Goal: Check status: Check status

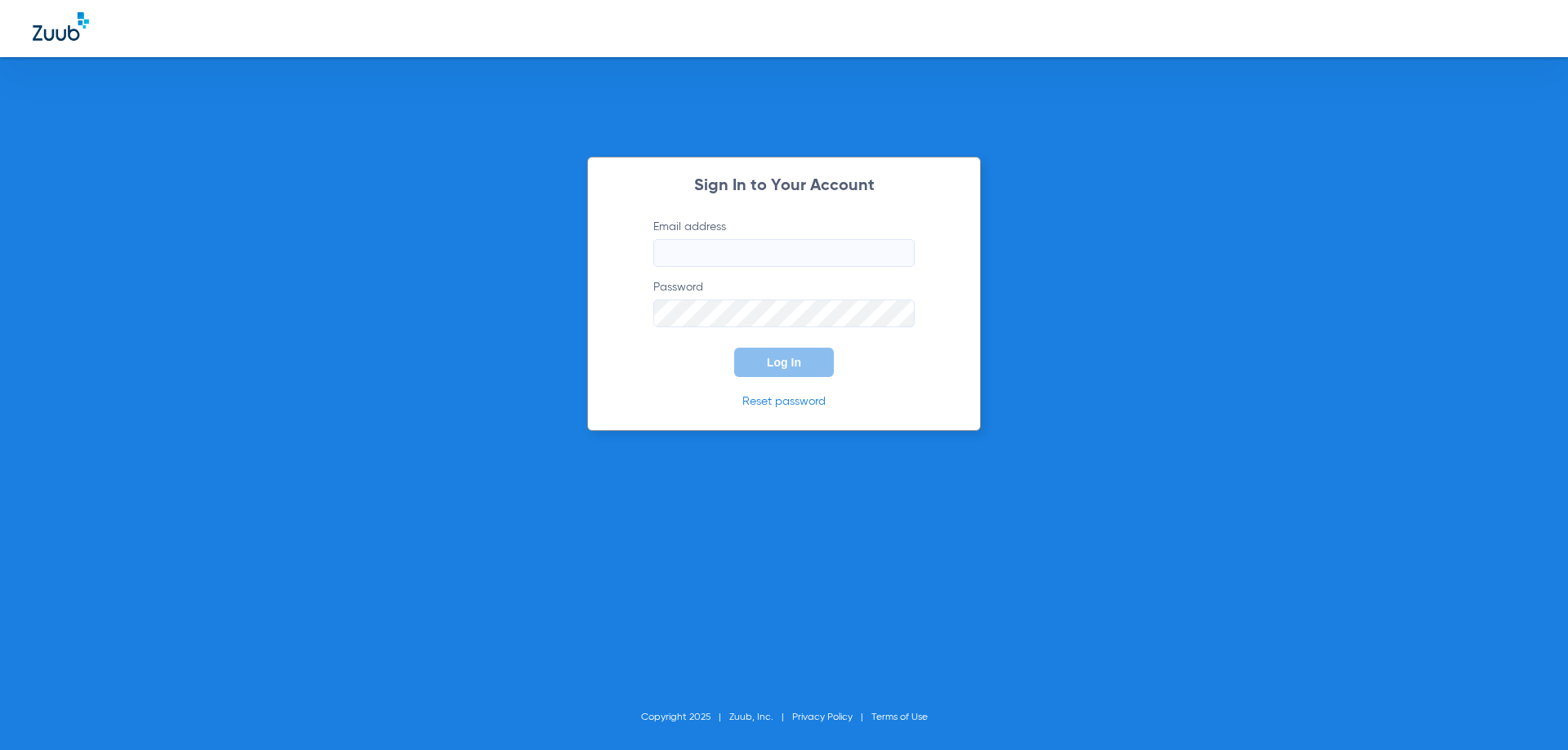
type input "[EMAIL_ADDRESS][DOMAIN_NAME]"
click at [760, 363] on button "Log In" at bounding box center [784, 362] width 99 height 29
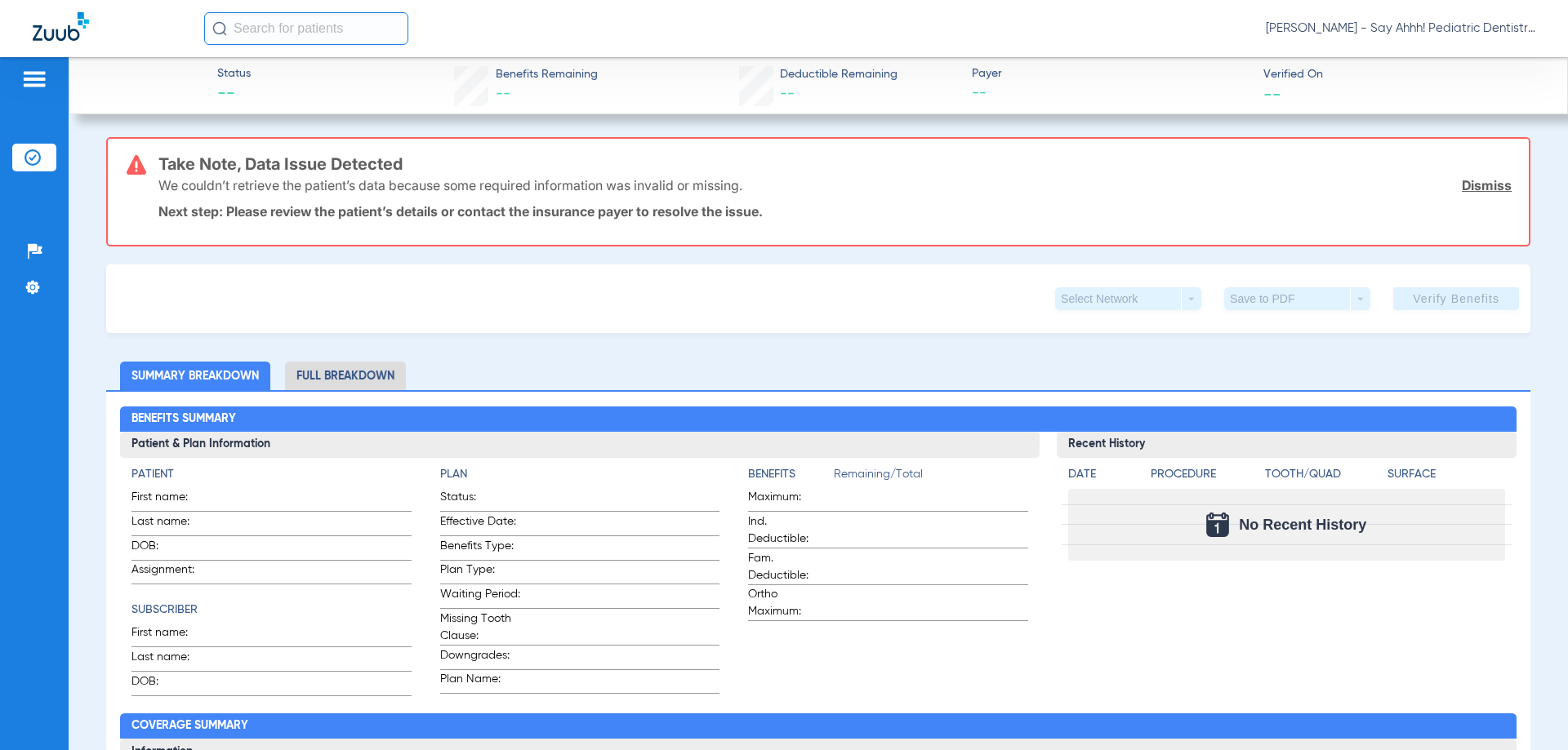
click at [58, 29] on img at bounding box center [61, 26] width 57 height 28
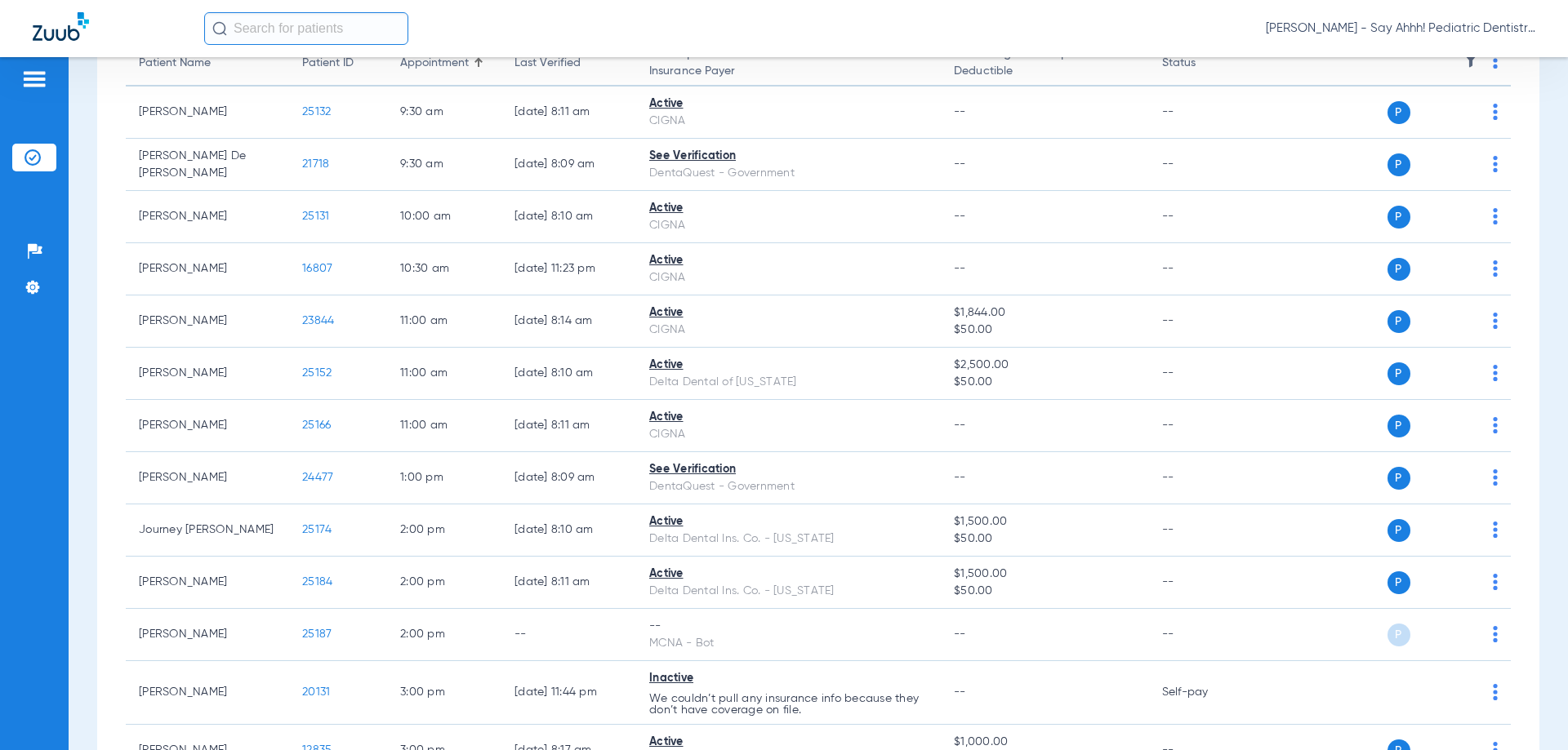
scroll to position [245, 0]
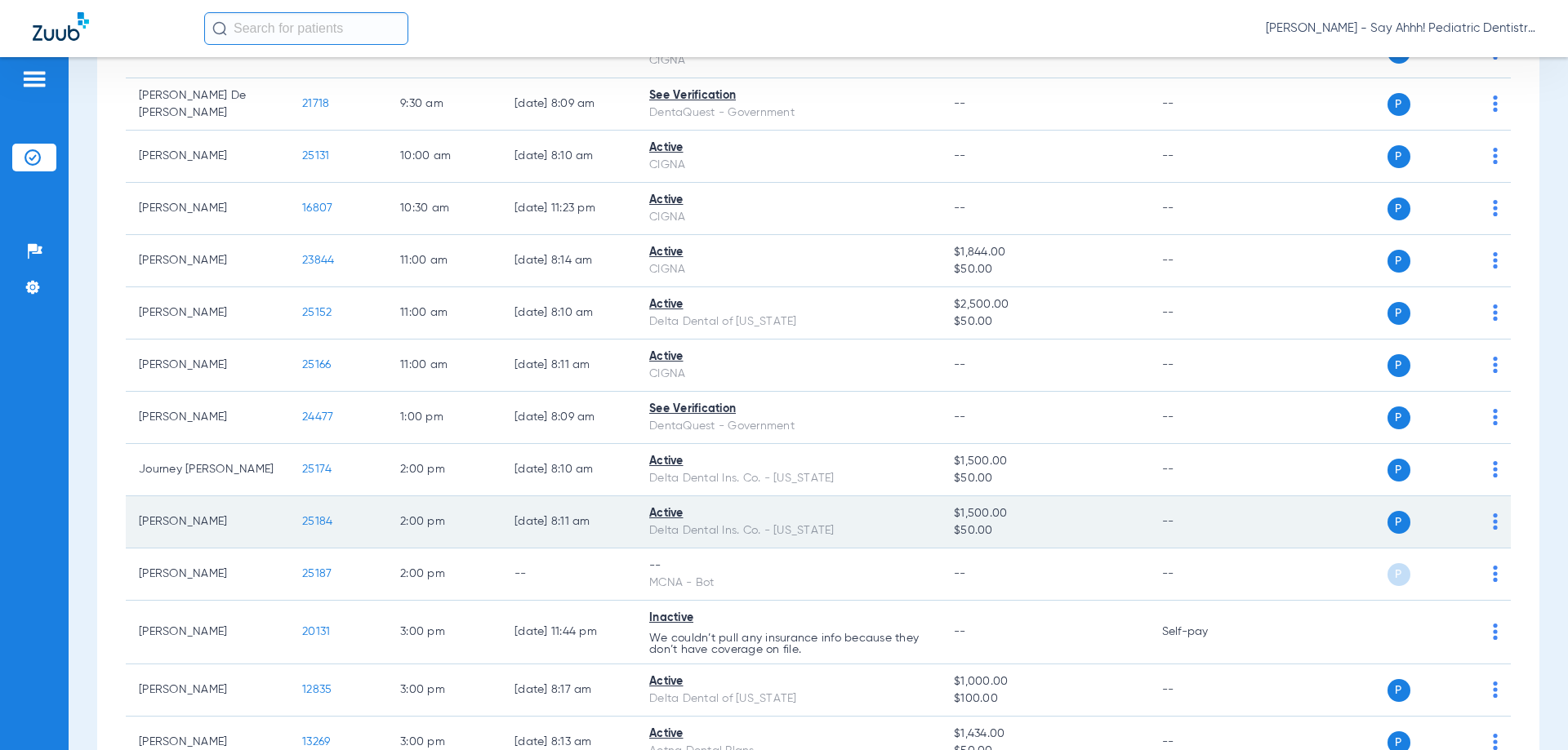
click at [304, 520] on span "25184" at bounding box center [318, 521] width 30 height 11
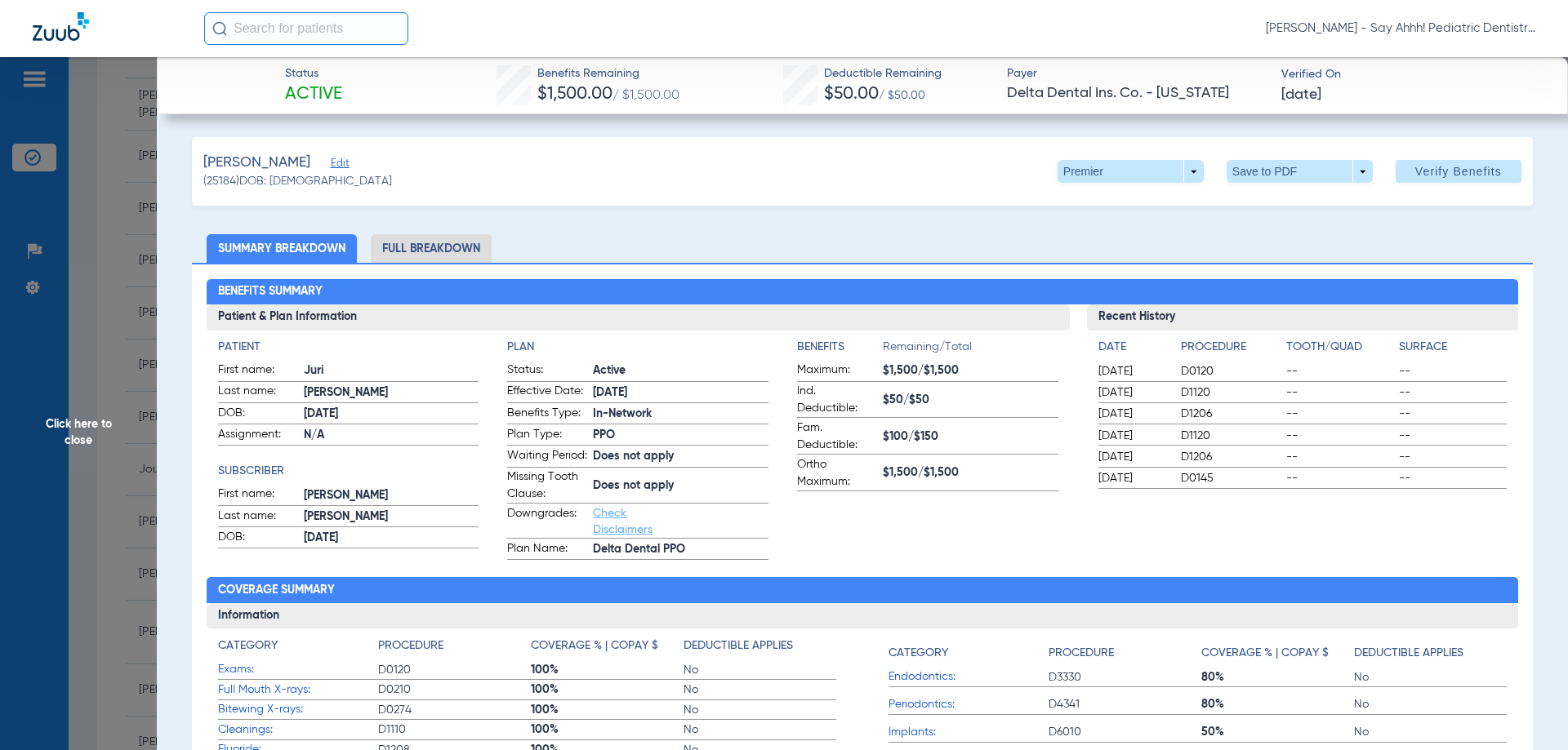
click at [473, 247] on li "Full Breakdown" at bounding box center [431, 248] width 121 height 28
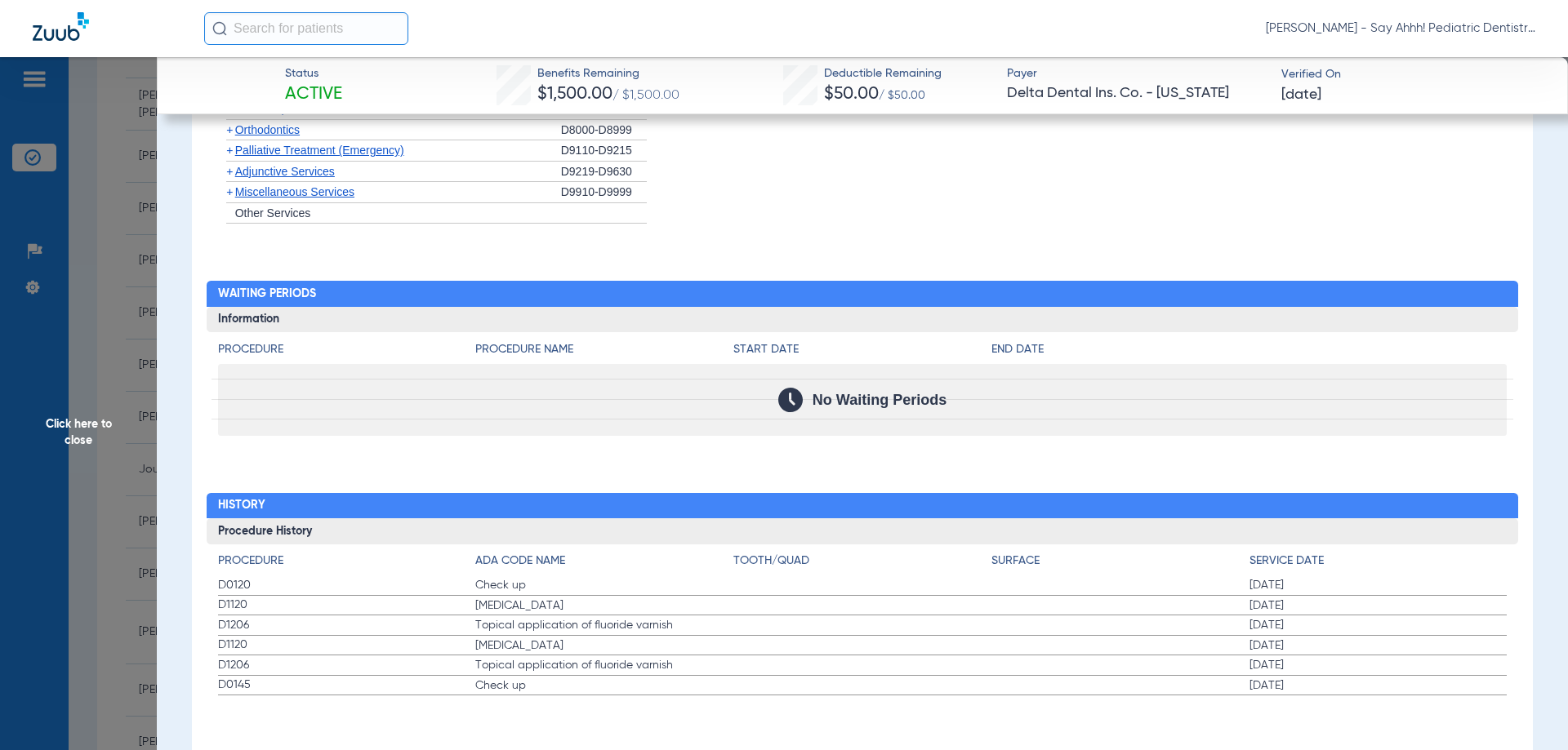
scroll to position [2103, 0]
click at [122, 272] on span "Click here to close" at bounding box center [78, 432] width 157 height 750
